Goal: Transaction & Acquisition: Purchase product/service

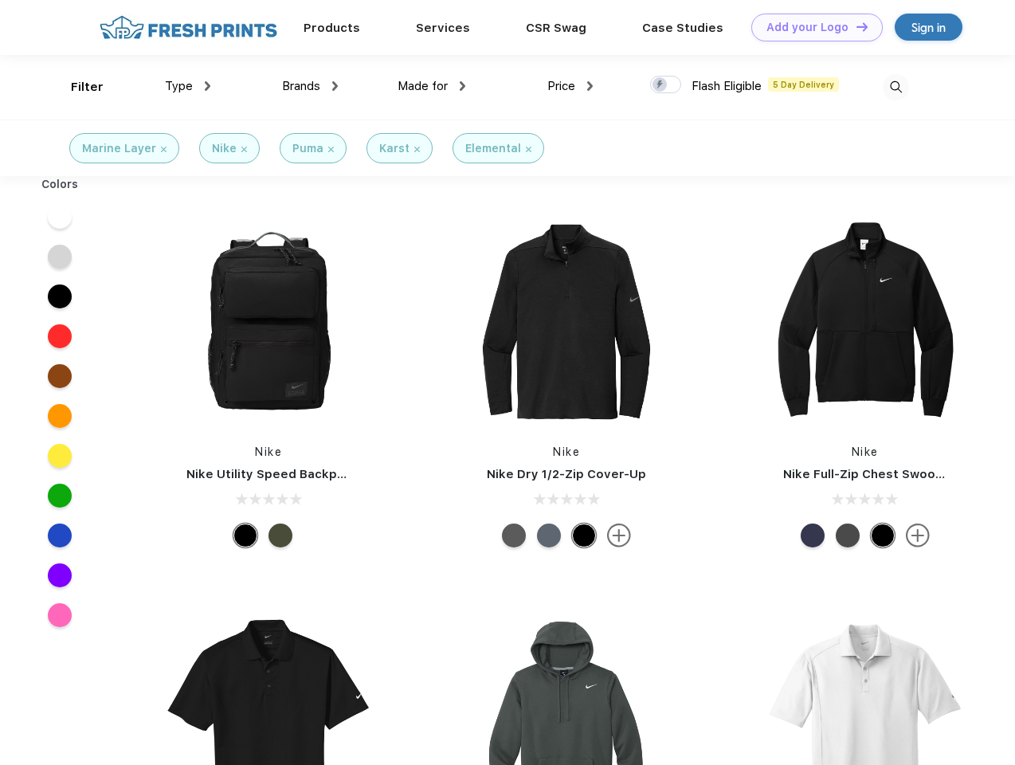
click at [811, 27] on link "Add your Logo Design Tool" at bounding box center [818, 28] width 132 height 28
click at [0, 0] on div "Design Tool" at bounding box center [0, 0] width 0 height 0
click at [855, 26] on link "Add your Logo Design Tool" at bounding box center [818, 28] width 132 height 28
click at [77, 87] on div "Filter" at bounding box center [87, 87] width 33 height 18
click at [188, 86] on span "Type" at bounding box center [179, 86] width 28 height 14
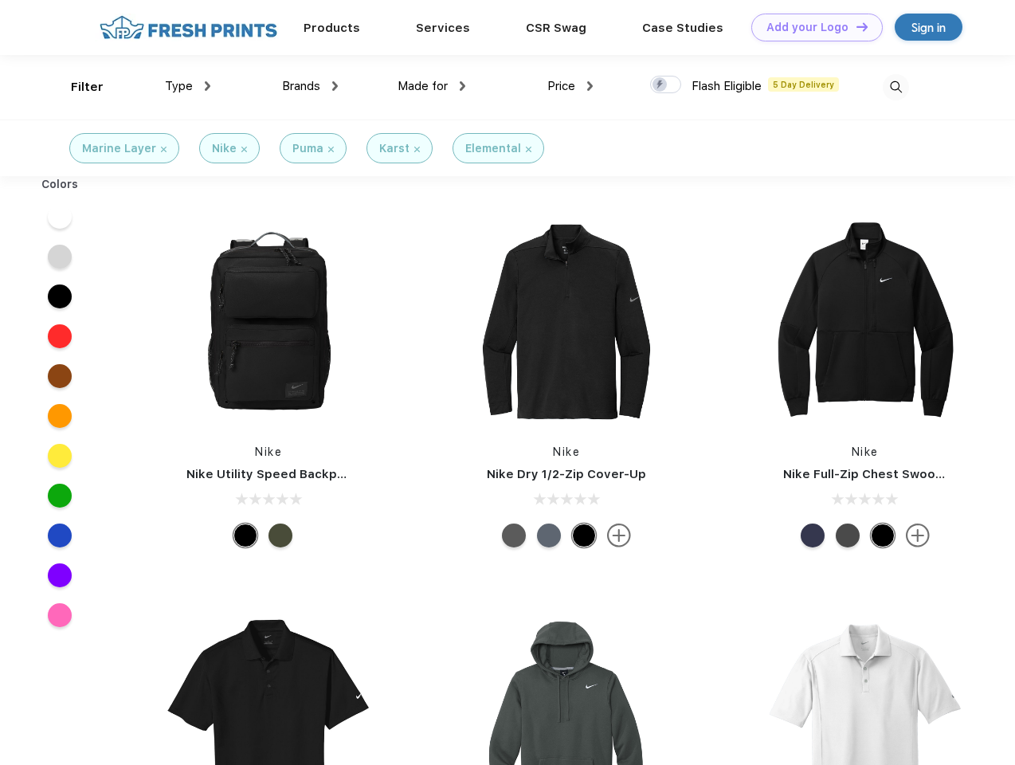
click at [310, 86] on span "Brands" at bounding box center [301, 86] width 38 height 14
click at [432, 86] on span "Made for" at bounding box center [423, 86] width 50 height 14
click at [571, 86] on span "Price" at bounding box center [562, 86] width 28 height 14
click at [666, 85] on div at bounding box center [665, 85] width 31 height 18
click at [661, 85] on input "checkbox" at bounding box center [655, 80] width 10 height 10
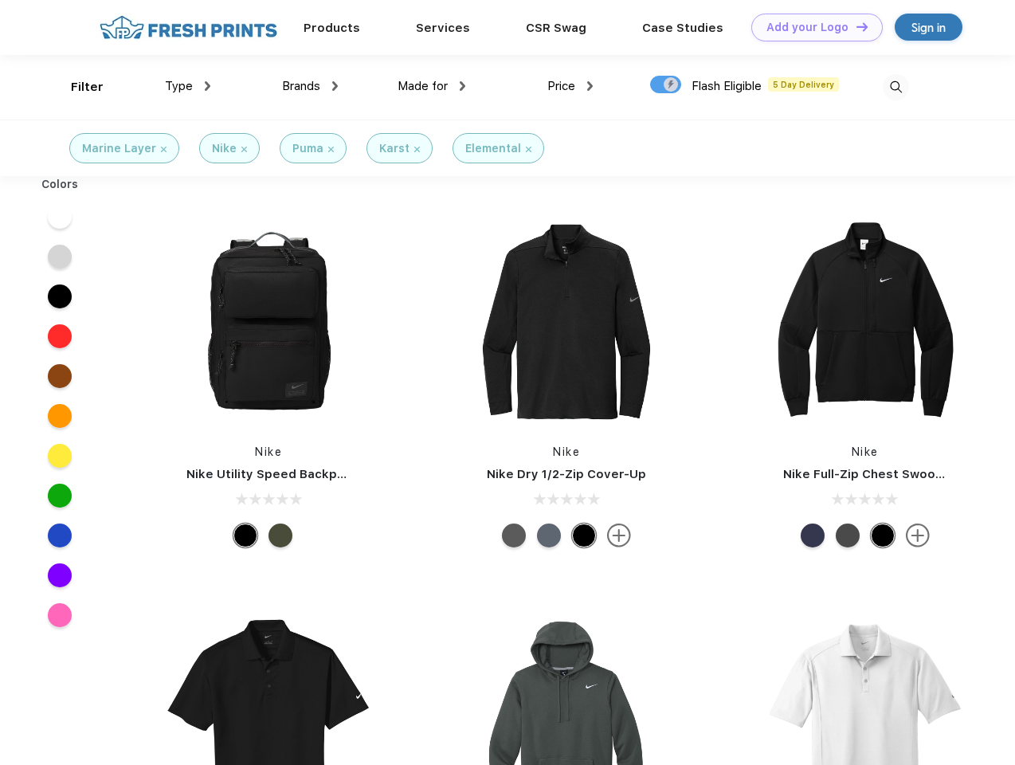
click at [896, 87] on img at bounding box center [896, 87] width 26 height 26
